Goal: Task Accomplishment & Management: Use online tool/utility

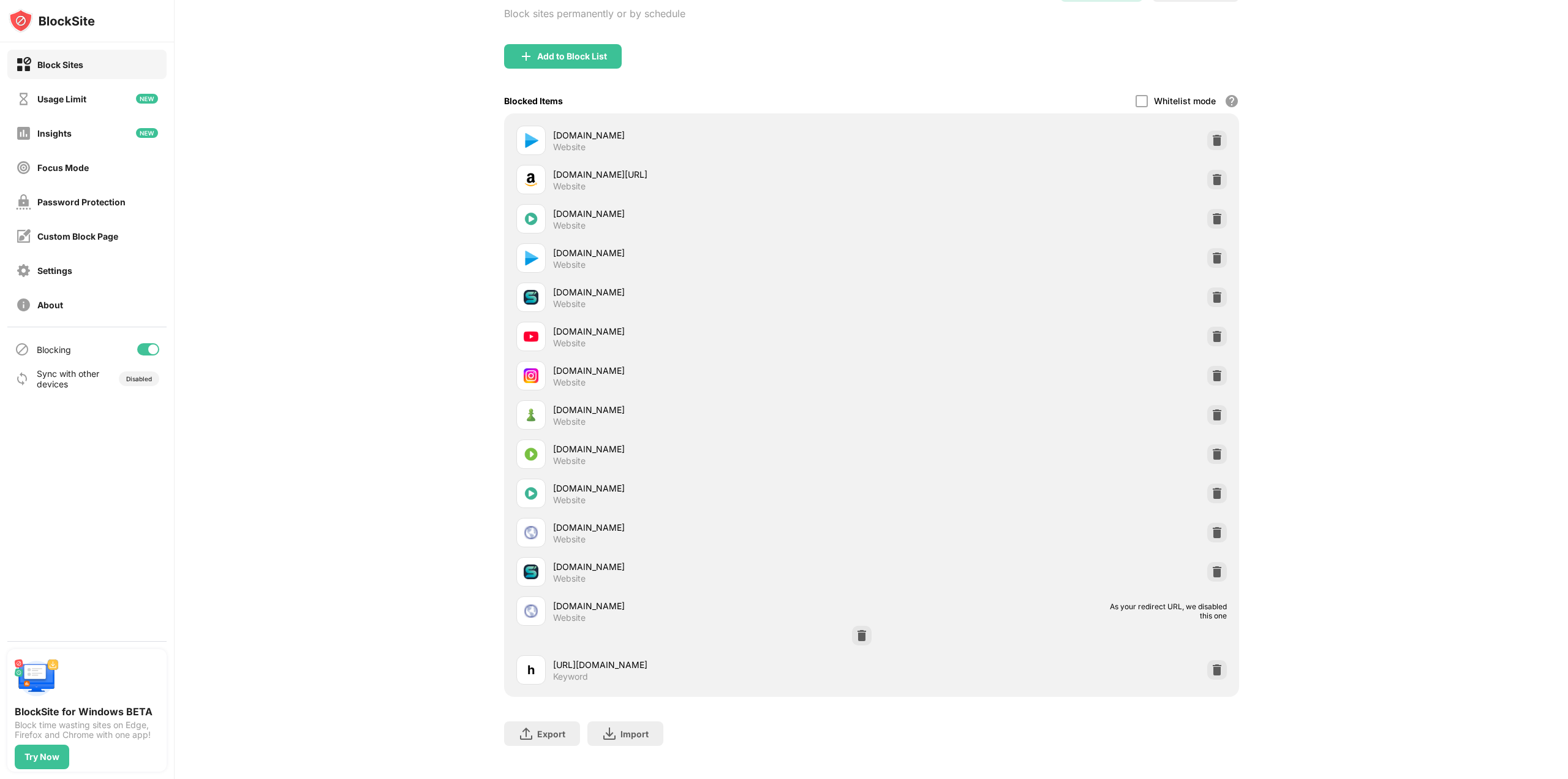
scroll to position [121, 0]
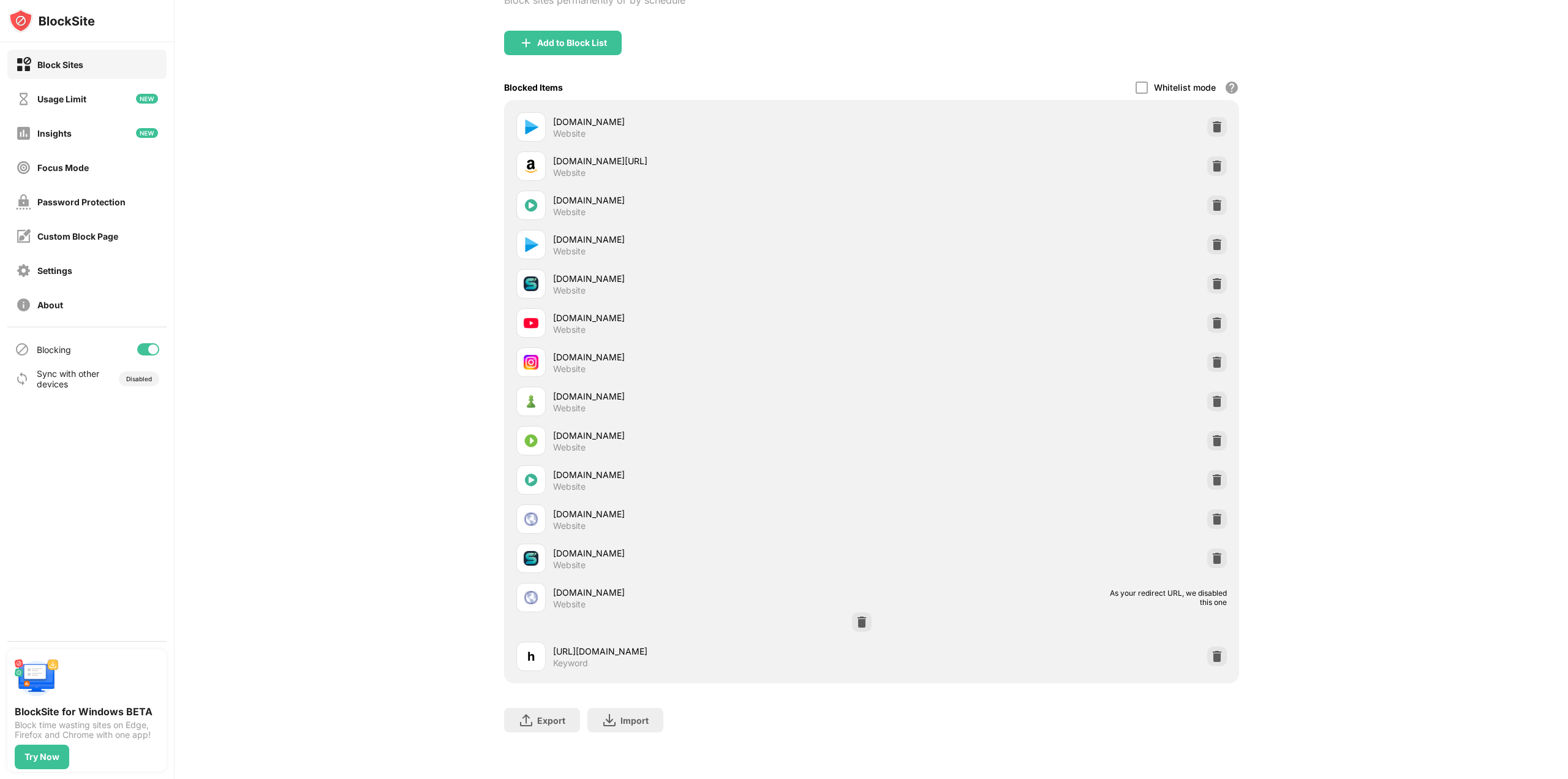
click at [1212, 558] on div "sflix.to Website" at bounding box center [871, 558] width 721 height 39
click at [1212, 552] on img at bounding box center [1217, 558] width 13 height 13
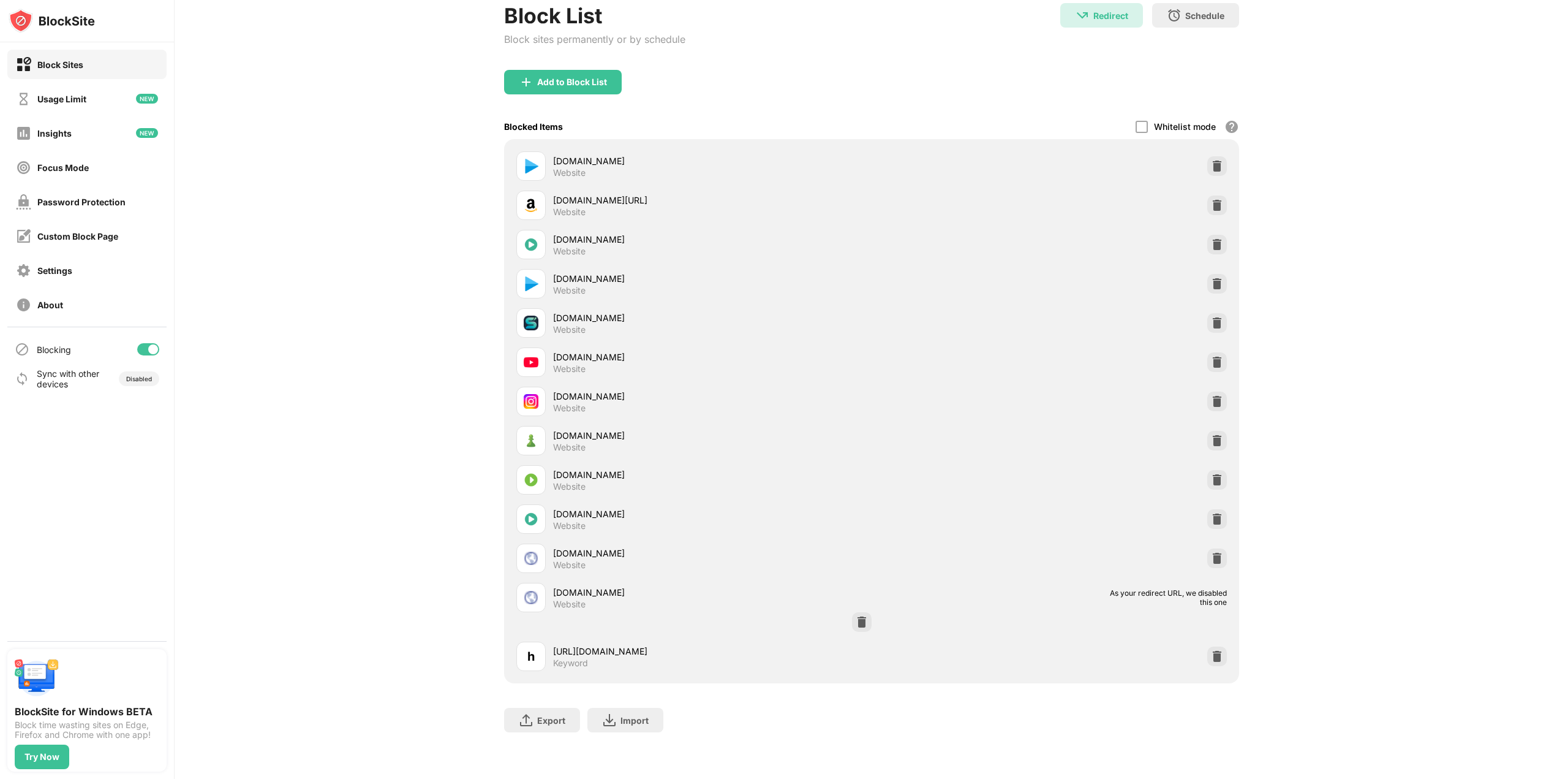
scroll to position [82, 0]
click at [856, 616] on img at bounding box center [861, 622] width 13 height 13
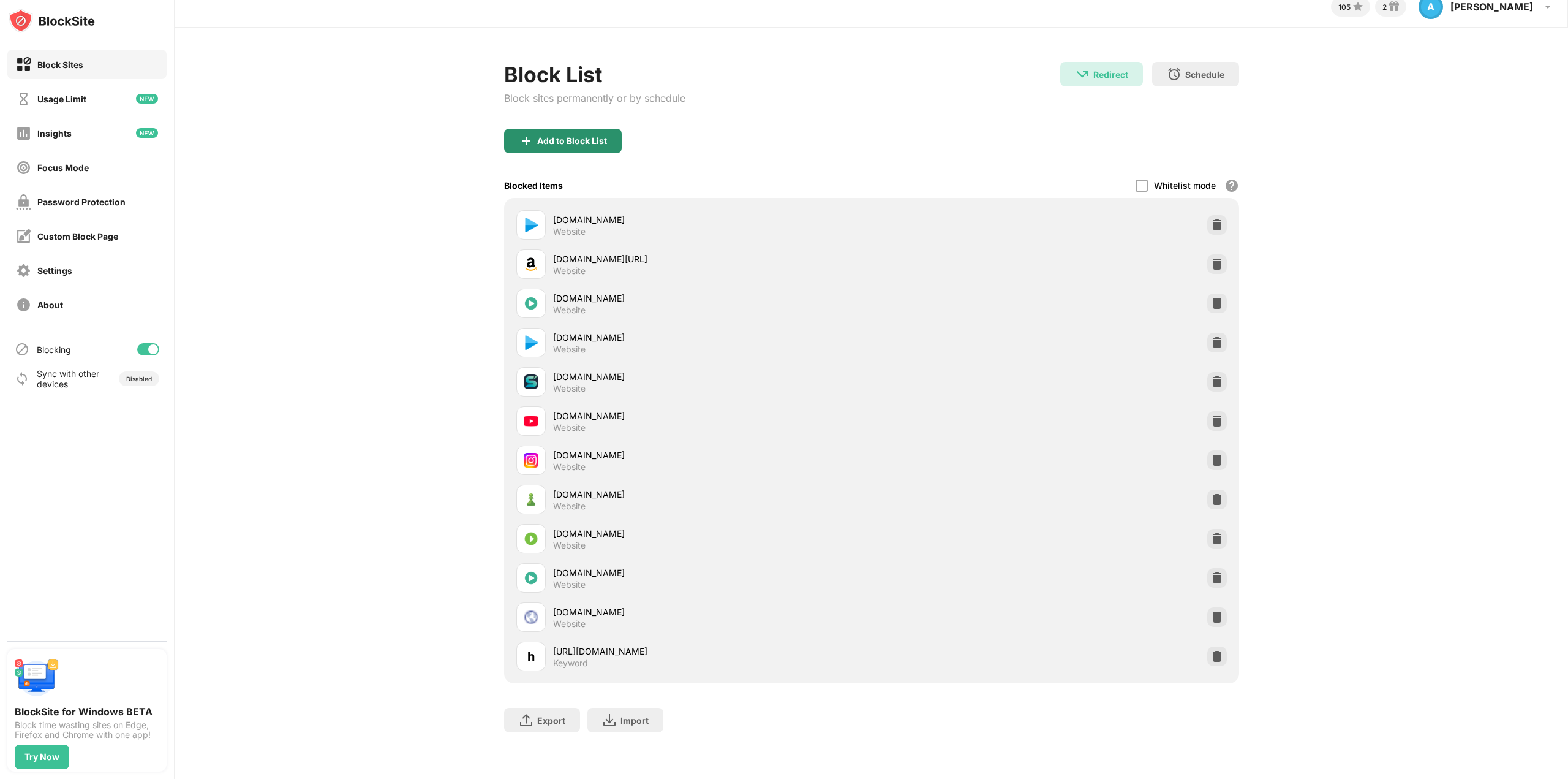
click at [538, 128] on div "Add to Block List" at bounding box center [562, 140] width 117 height 24
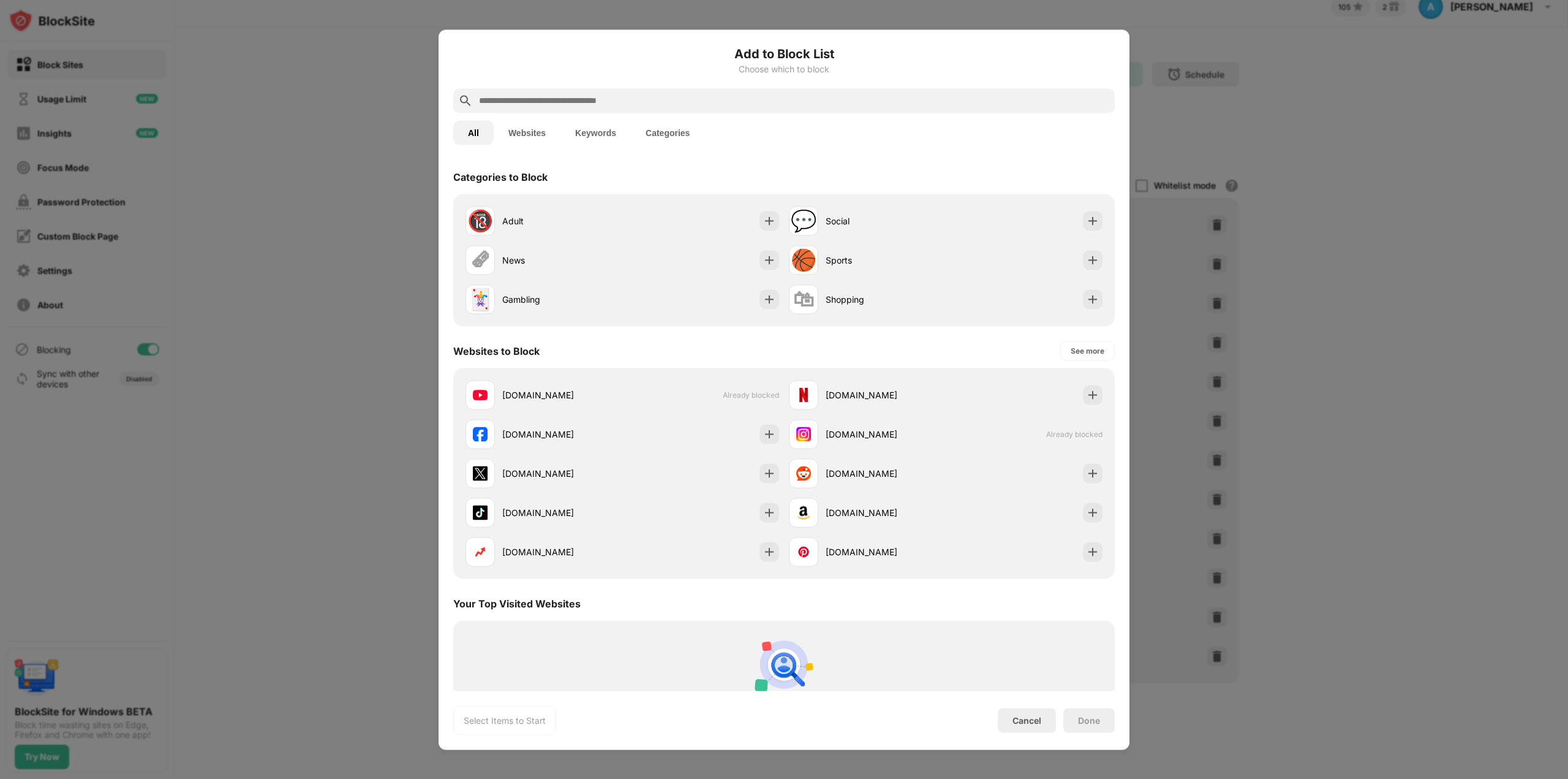
click at [564, 97] on input "text" at bounding box center [794, 100] width 632 height 15
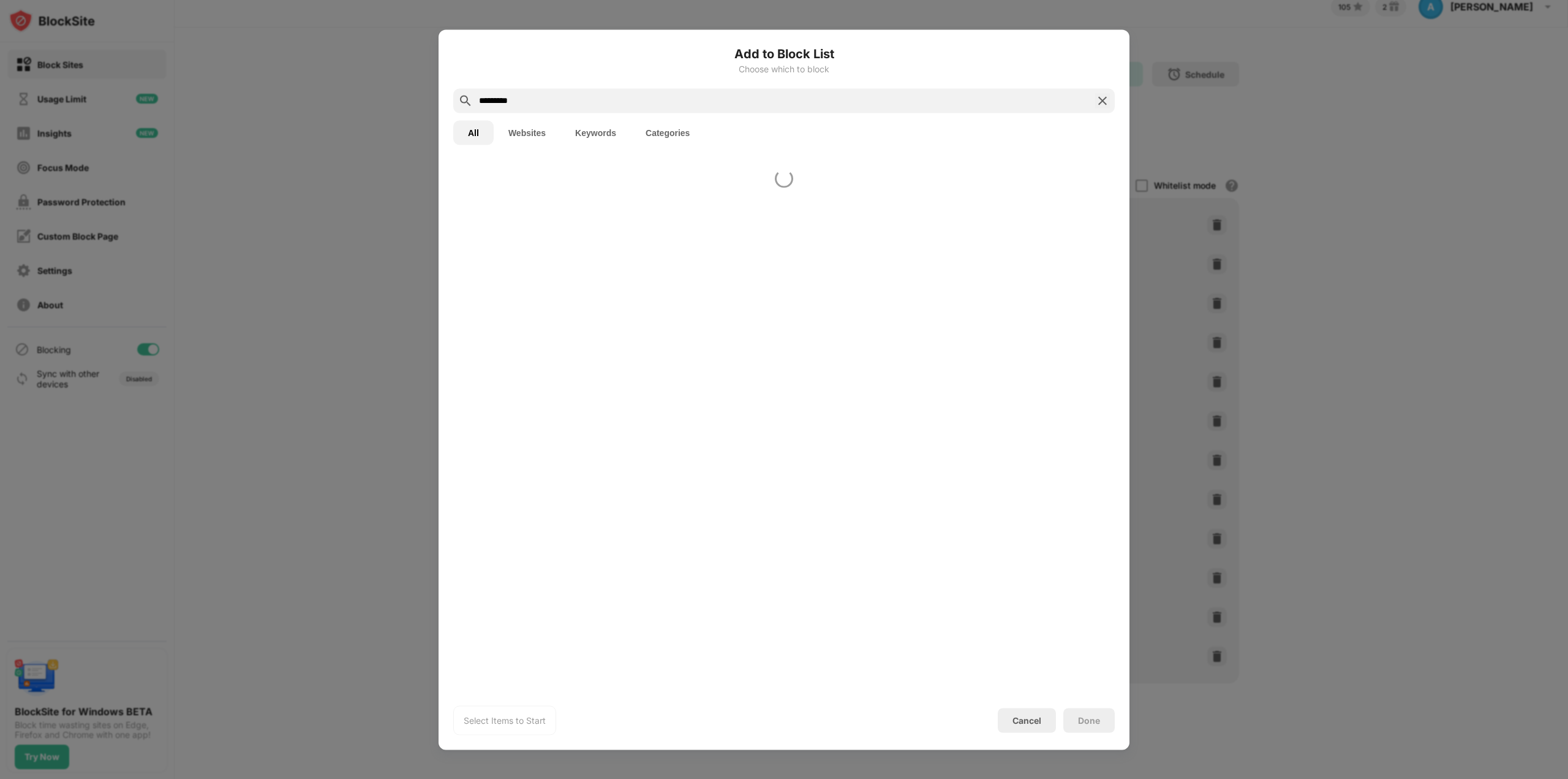
type input "*********"
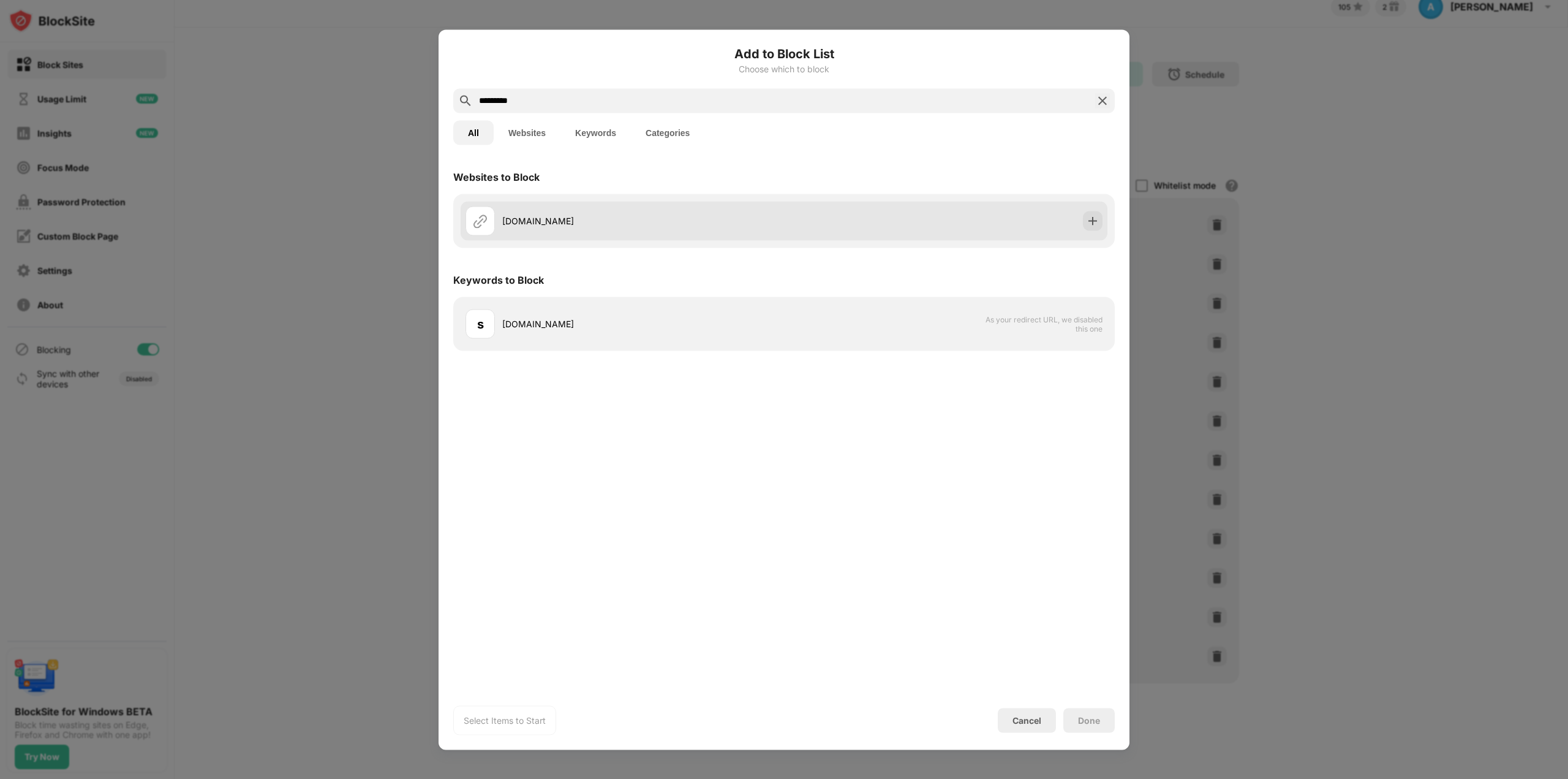
click at [569, 218] on div "sflix.com" at bounding box center [643, 221] width 282 height 13
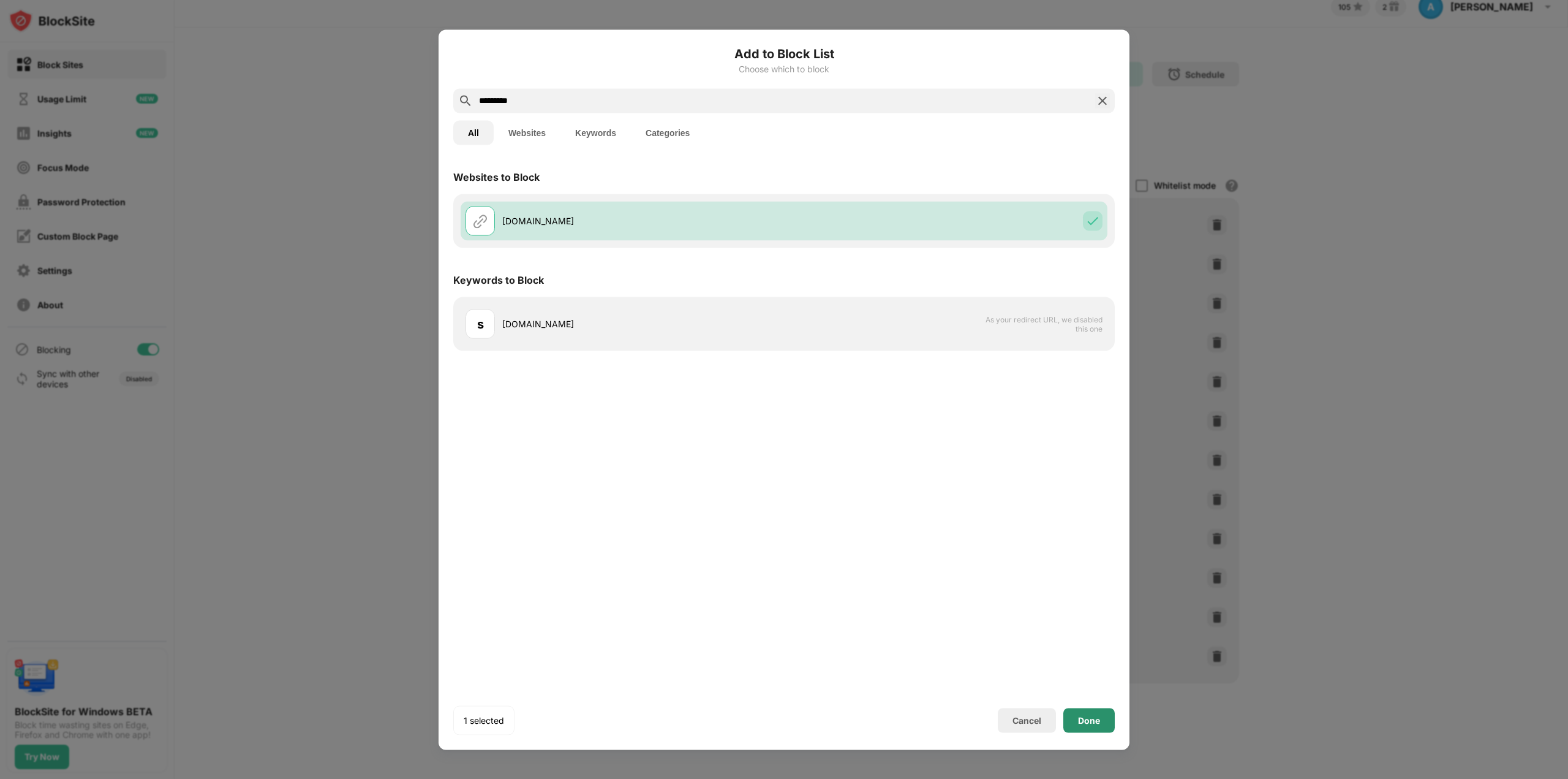
click at [1100, 721] on div "Done" at bounding box center [1089, 719] width 52 height 24
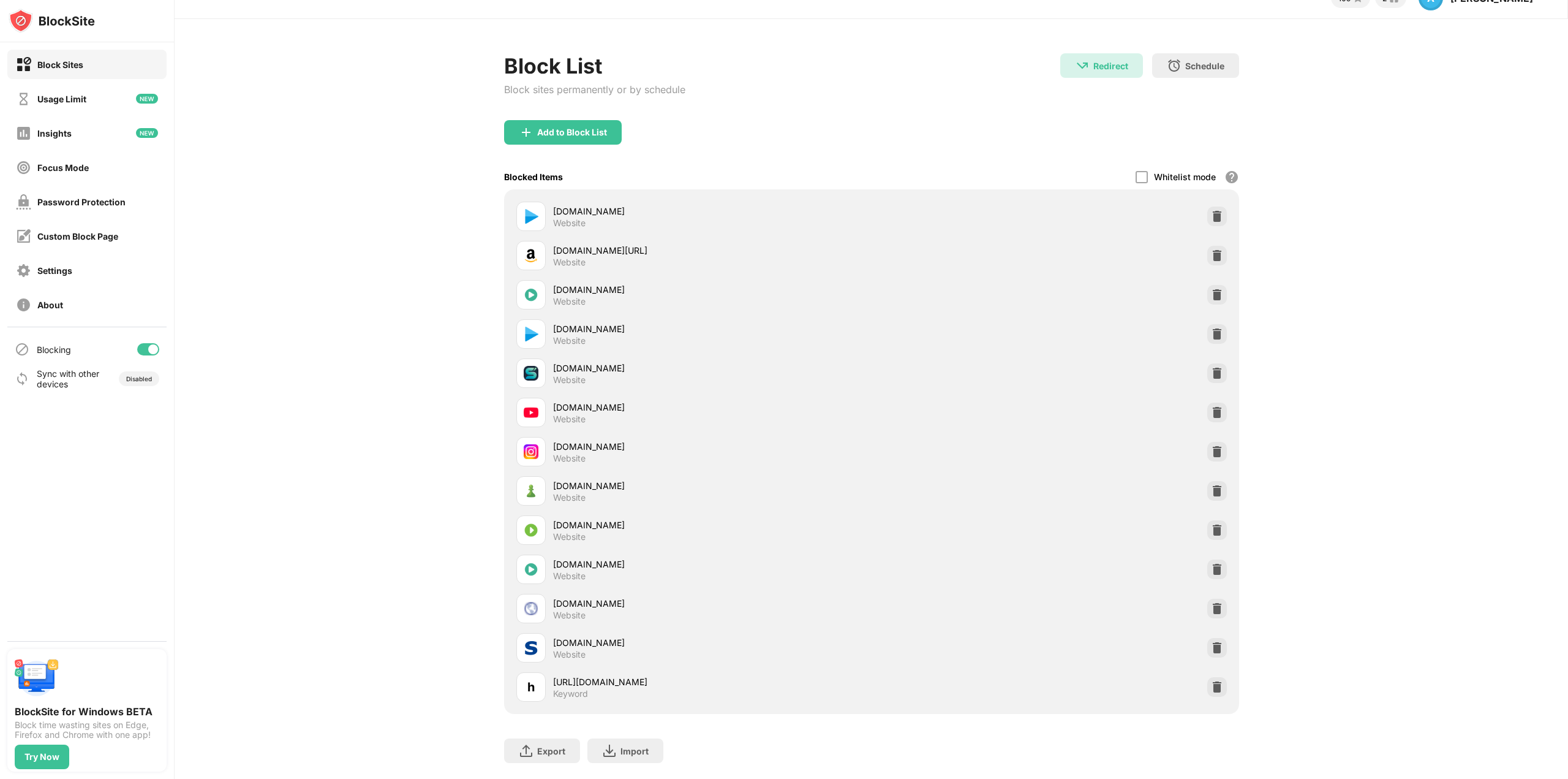
scroll to position [63, 0]
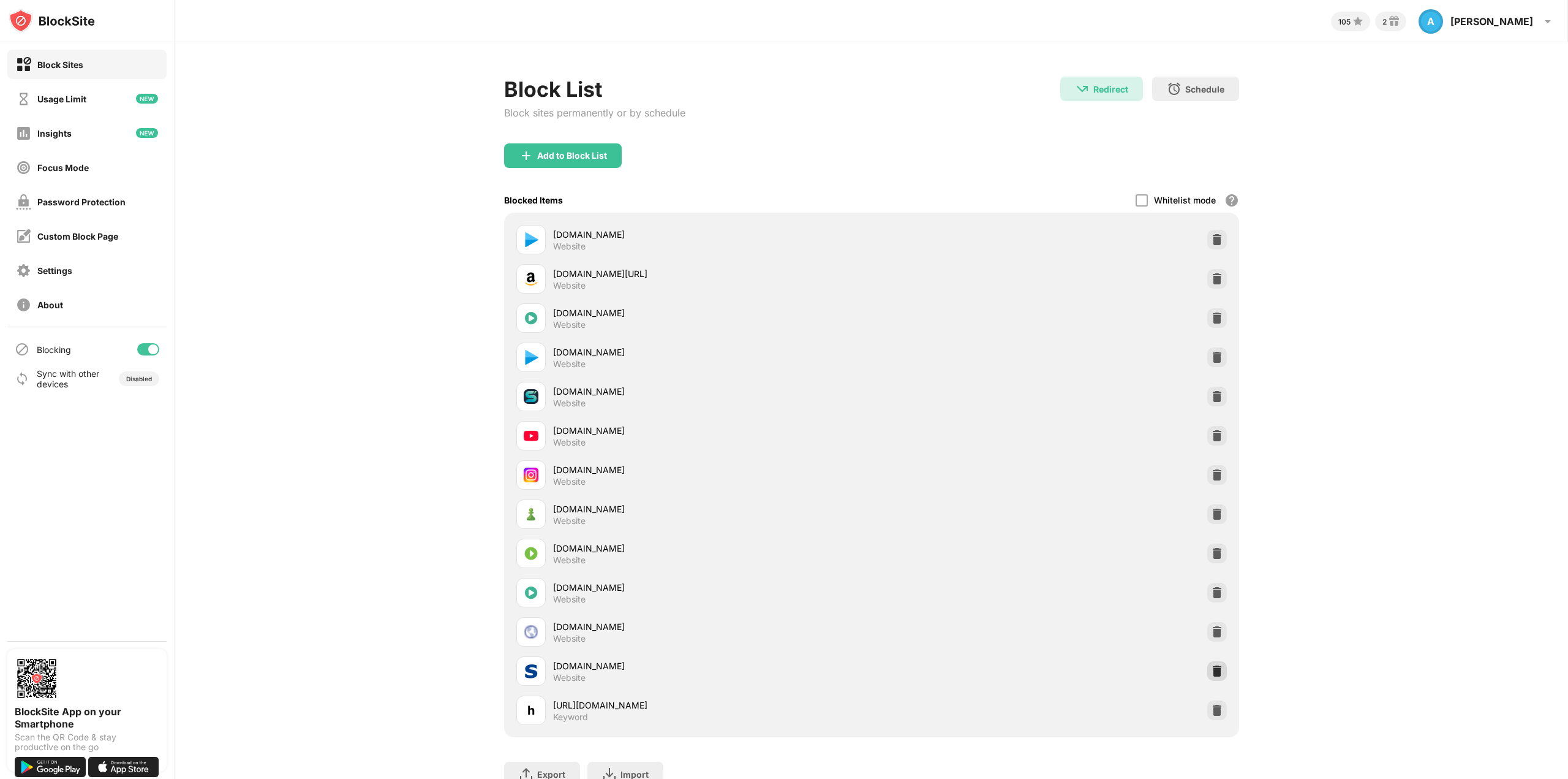
click at [1213, 673] on img at bounding box center [1217, 671] width 13 height 13
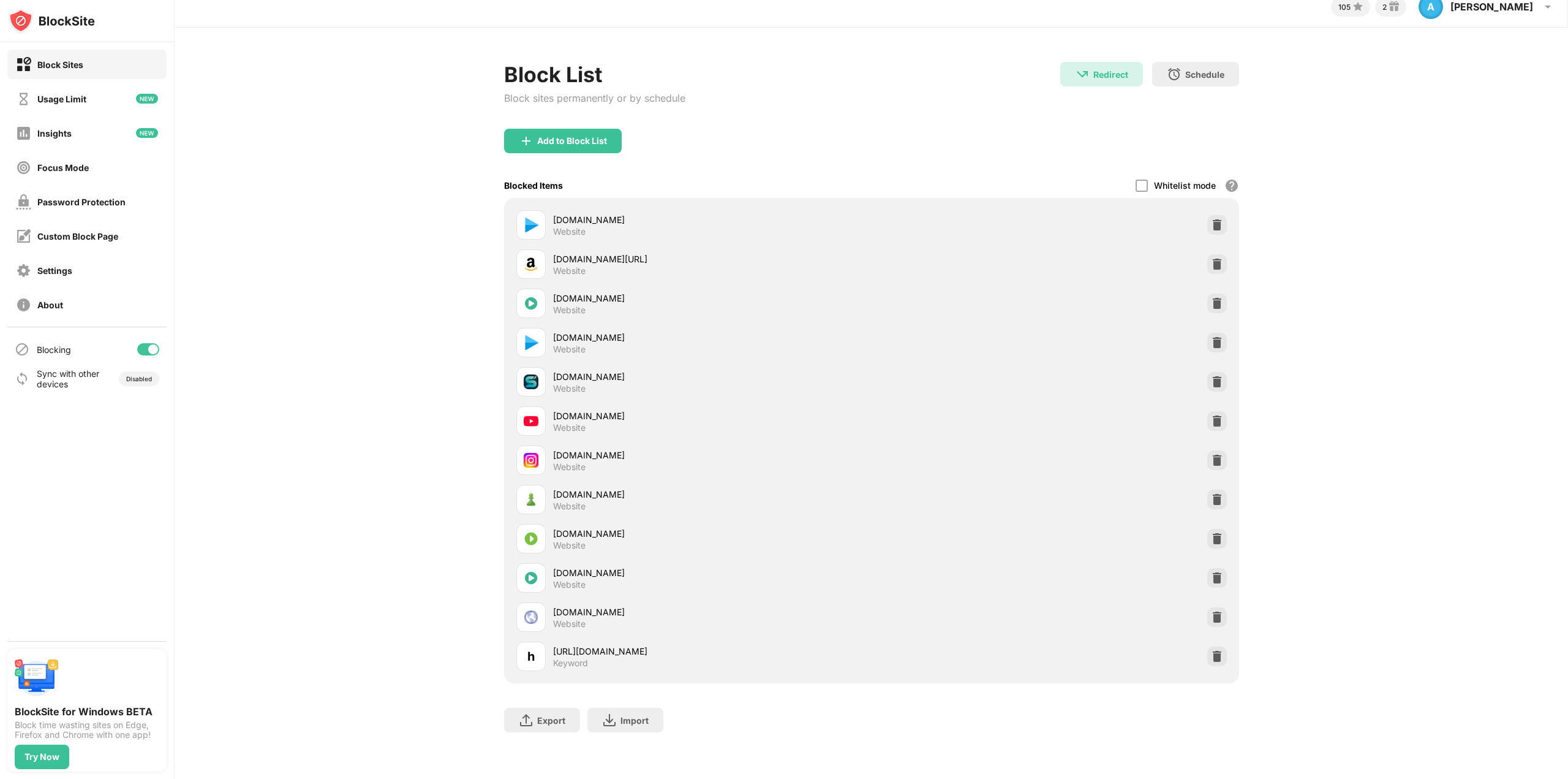
scroll to position [24, 0]
